Goal: Task Accomplishment & Management: Manage account settings

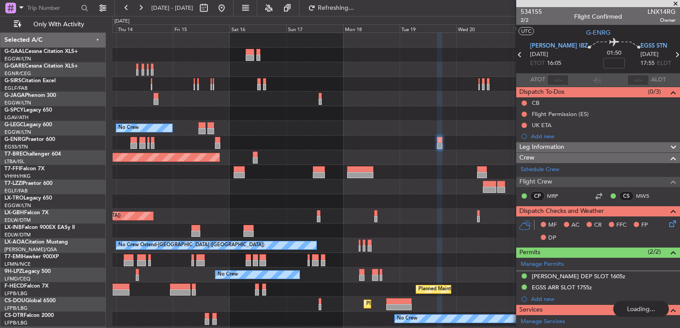
click at [375, 151] on div "Planned Maint Warsaw ([GEOGRAPHIC_DATA])" at bounding box center [396, 157] width 567 height 15
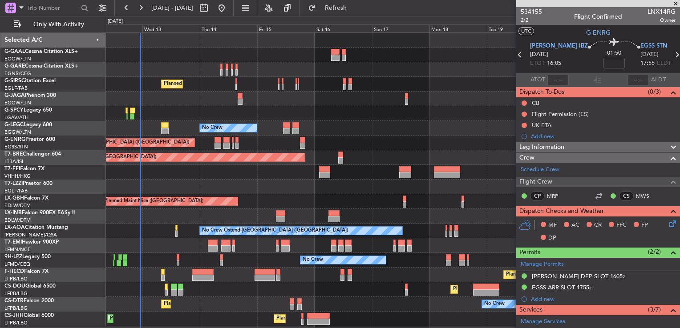
click at [405, 113] on div at bounding box center [393, 113] width 574 height 15
click at [340, 9] on button "Refresh" at bounding box center [330, 8] width 53 height 14
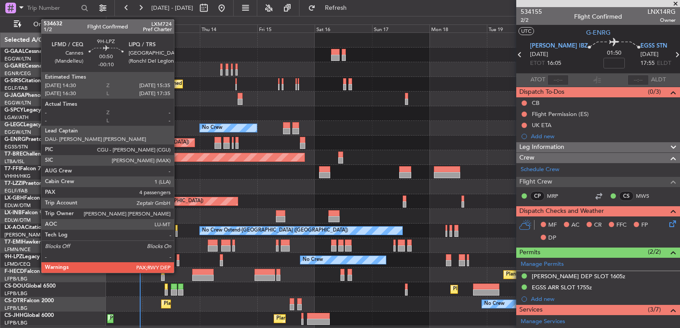
click at [178, 264] on div at bounding box center [178, 263] width 3 height 6
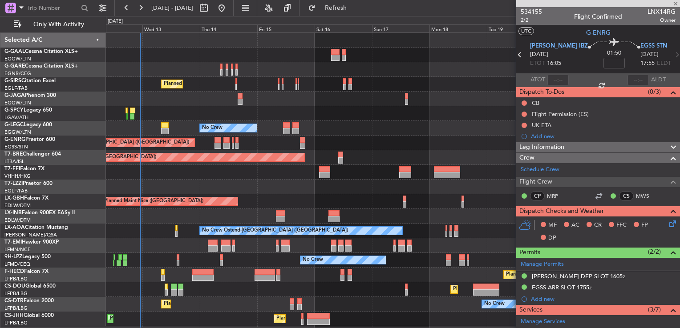
type input "-00:10"
type input "4"
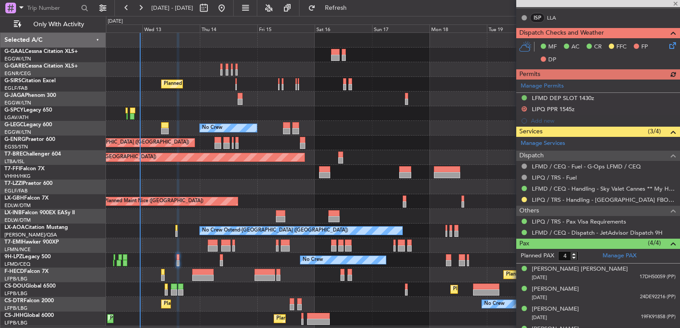
scroll to position [266, 0]
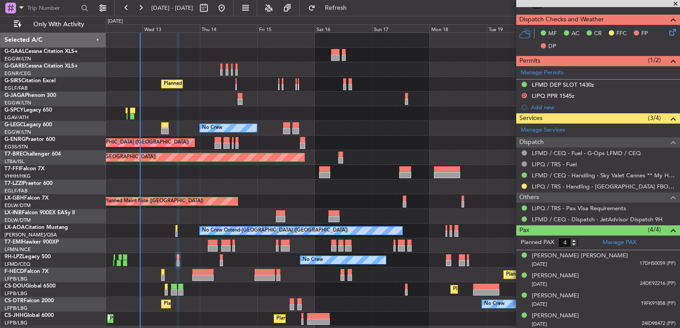
click at [426, 279] on div "Planned Maint [GEOGRAPHIC_DATA] ([GEOGRAPHIC_DATA])" at bounding box center [393, 275] width 574 height 15
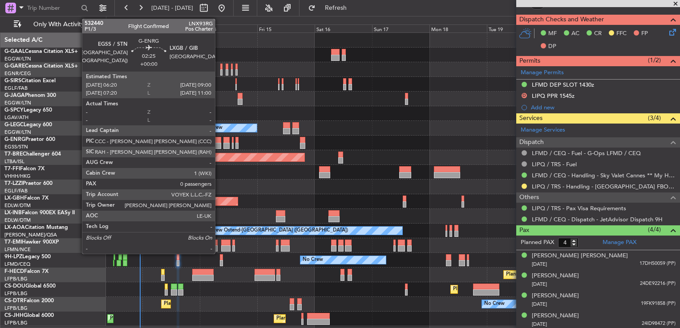
click at [219, 141] on div at bounding box center [217, 140] width 7 height 6
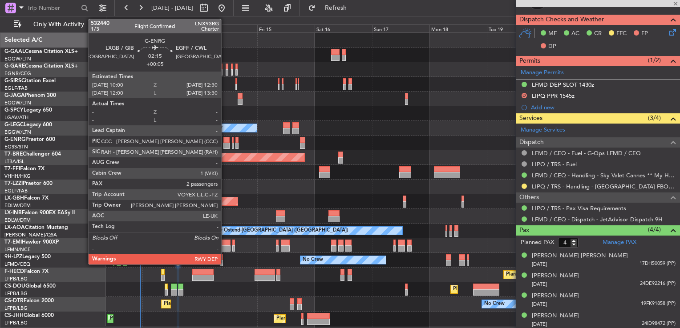
type input "0"
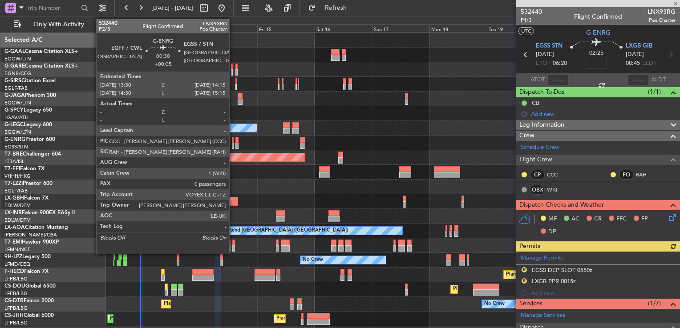
click at [233, 143] on div at bounding box center [233, 146] width 2 height 6
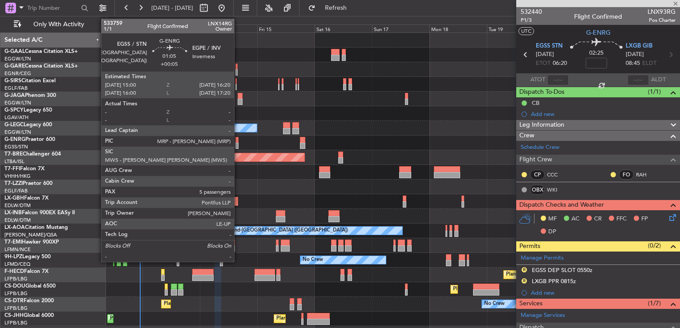
type input "+00:05"
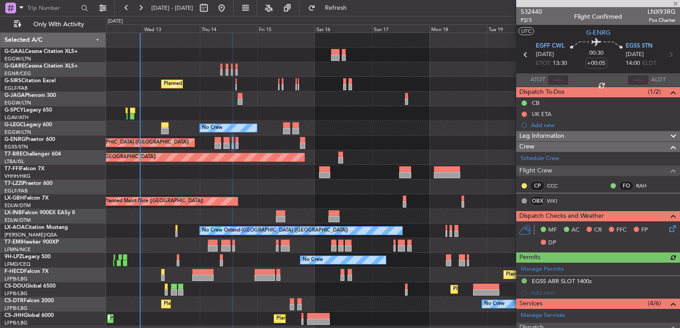
scroll to position [150, 0]
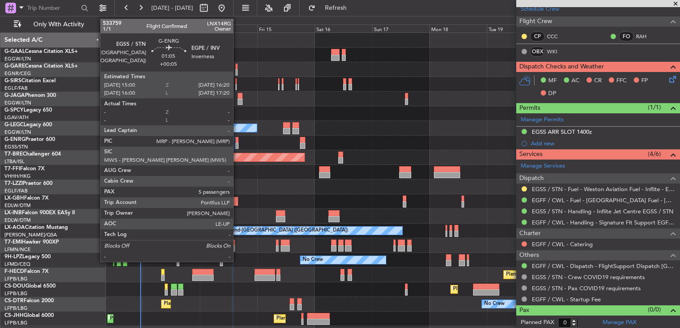
click at [237, 143] on div at bounding box center [237, 146] width 4 height 6
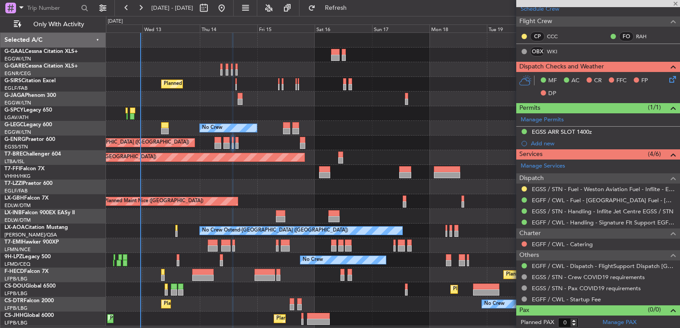
type input "5"
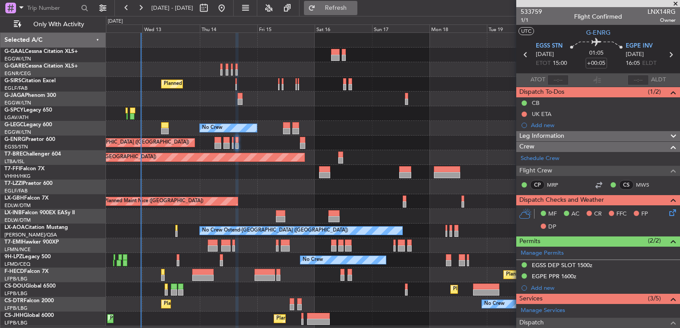
click at [343, 8] on button "Refresh" at bounding box center [330, 8] width 53 height 14
click at [360, 197] on div "Planned Maint Nice ([GEOGRAPHIC_DATA])" at bounding box center [393, 201] width 574 height 15
click at [356, 198] on div "Planned Maint Nice ([GEOGRAPHIC_DATA])" at bounding box center [393, 201] width 574 height 15
click at [360, 295] on div "Planned Maint [GEOGRAPHIC_DATA] ([GEOGRAPHIC_DATA]) Planned Maint [GEOGRAPHIC_D…" at bounding box center [393, 290] width 574 height 15
